Goal: Information Seeking & Learning: Learn about a topic

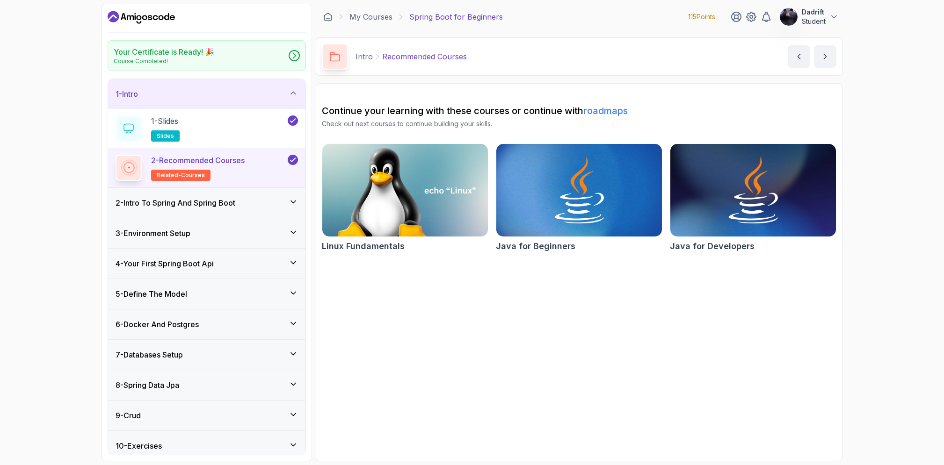
click at [145, 22] on icon "Dashboard" at bounding box center [141, 17] width 67 height 15
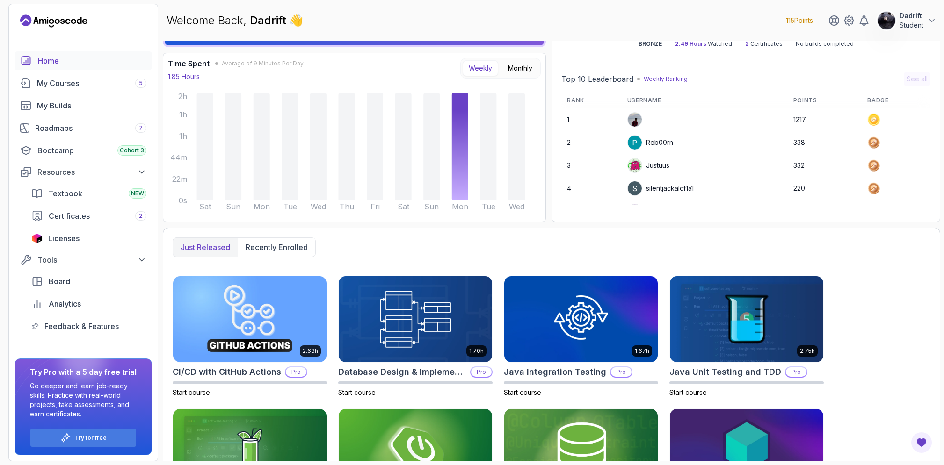
scroll to position [141, 0]
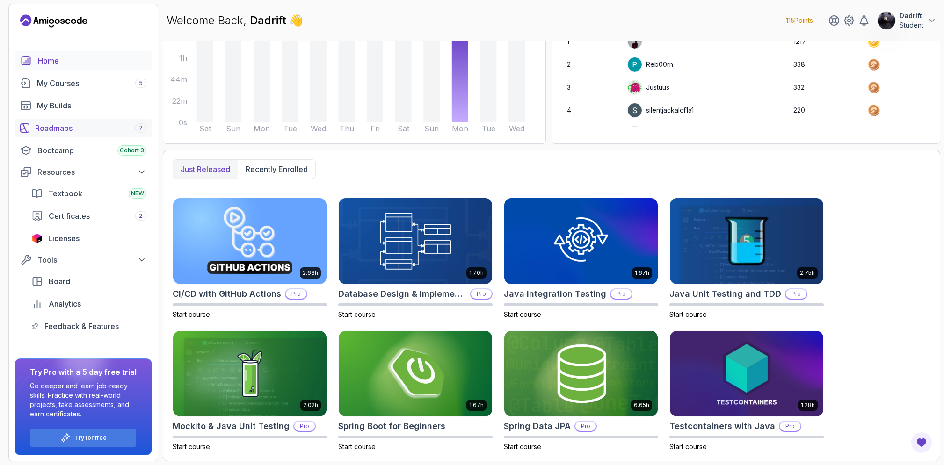
click at [72, 124] on div "Roadmaps 7" at bounding box center [90, 128] width 111 height 11
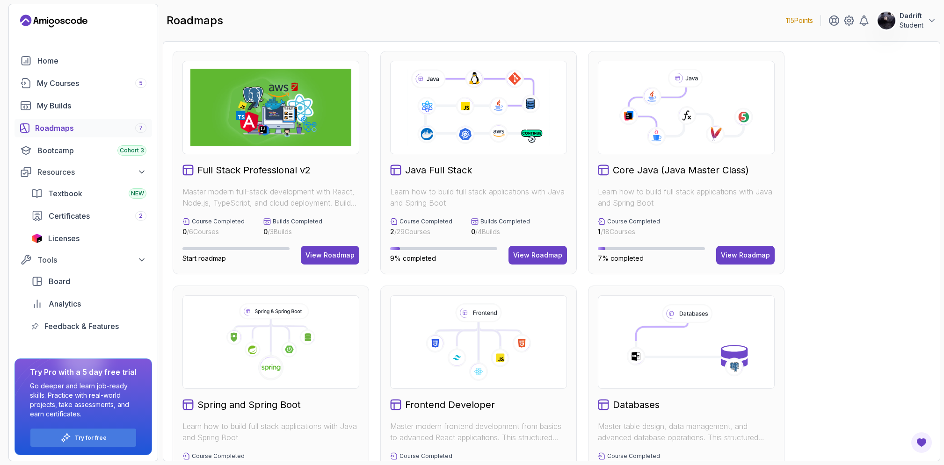
scroll to position [140, 0]
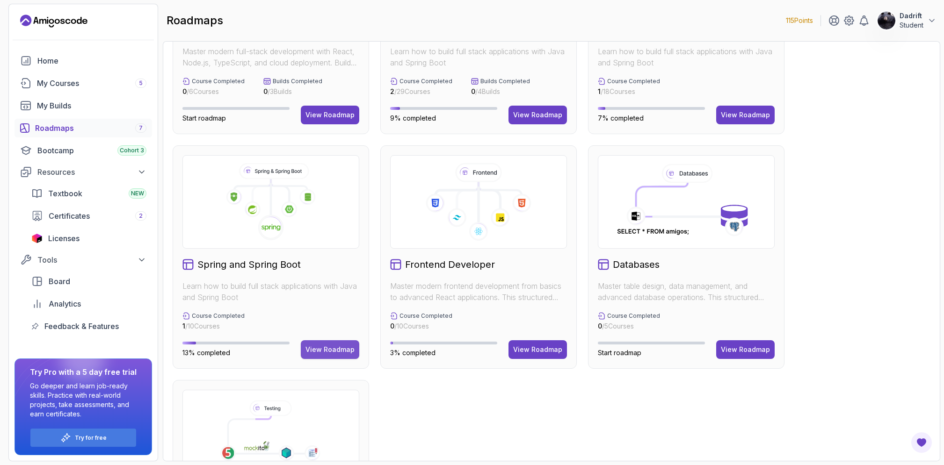
click at [337, 349] on div "View Roadmap" at bounding box center [329, 349] width 49 height 9
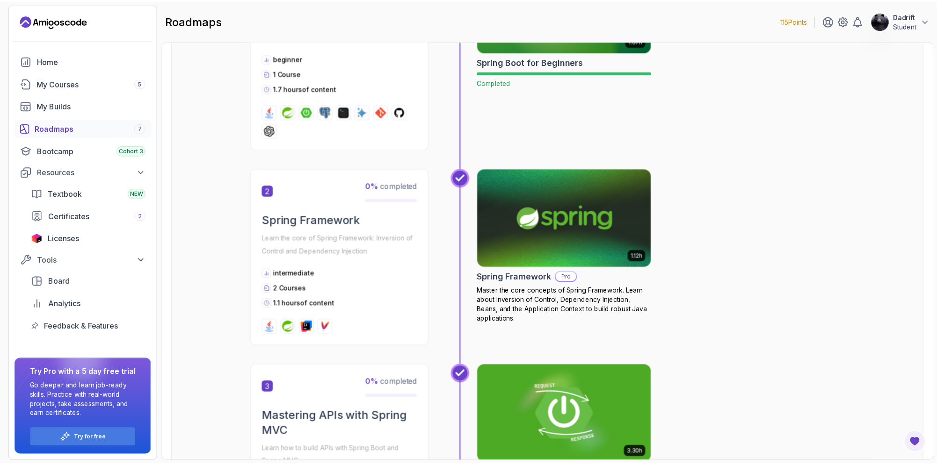
scroll to position [337, 0]
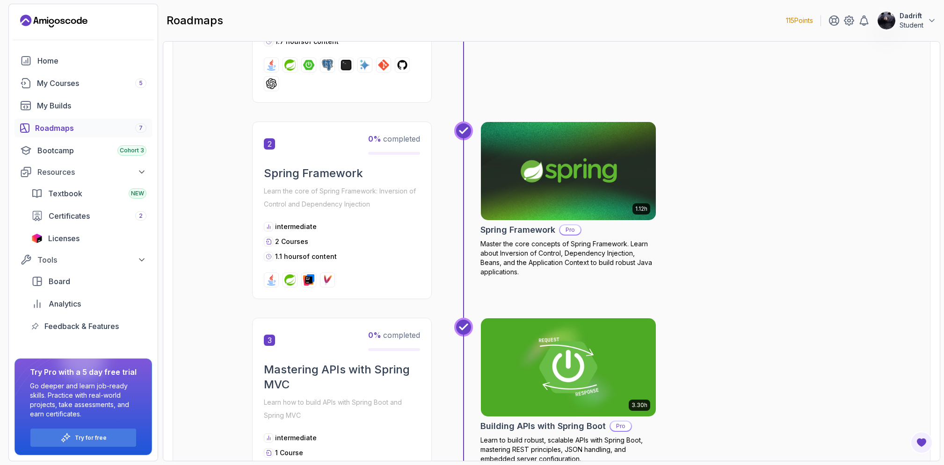
click at [500, 193] on img at bounding box center [569, 171] width 184 height 103
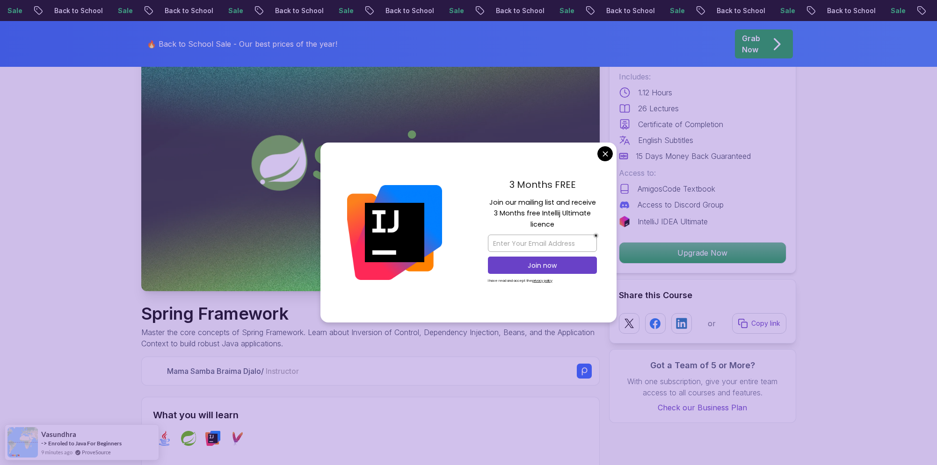
scroll to position [47, 0]
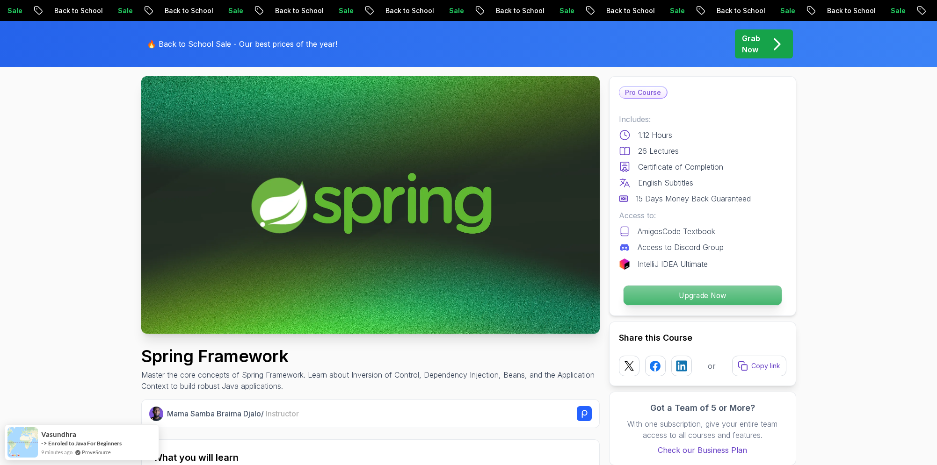
click at [658, 297] on p "Upgrade Now" at bounding box center [702, 296] width 158 height 20
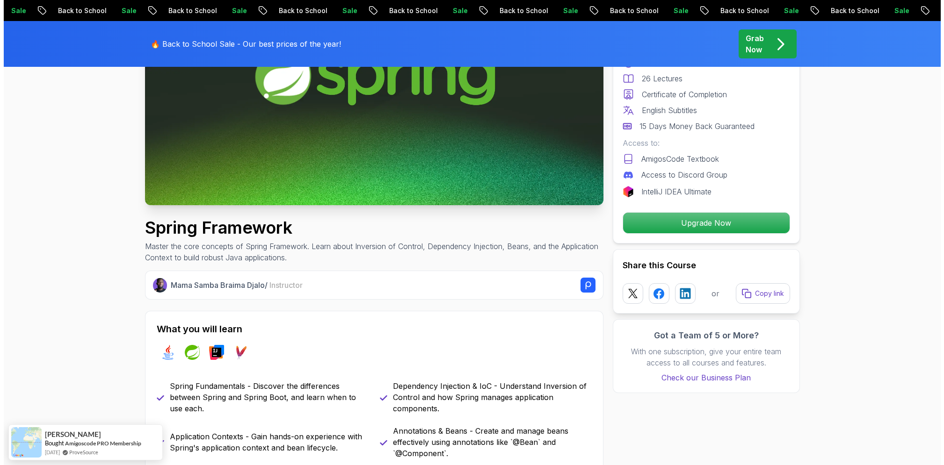
scroll to position [0, 0]
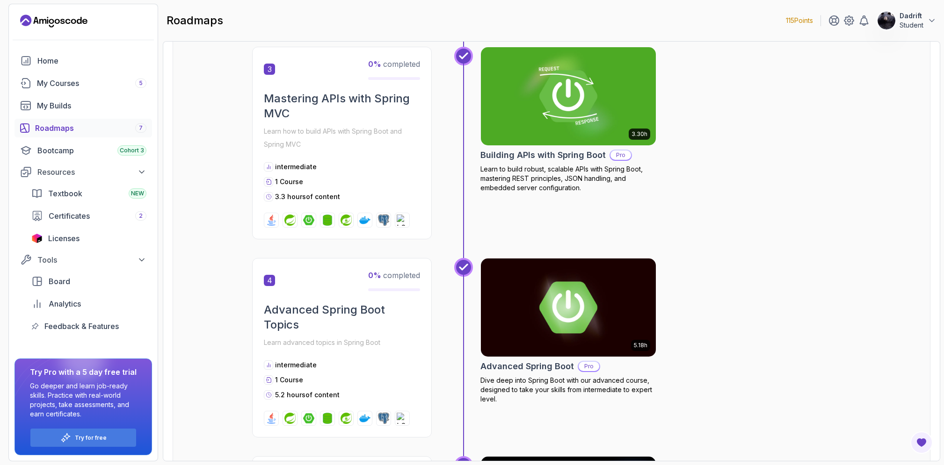
scroll to position [748, 0]
